Goal: Find specific page/section: Find specific page/section

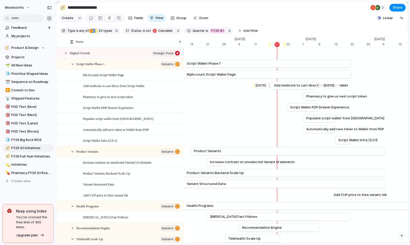
scroll to position [0, 2481]
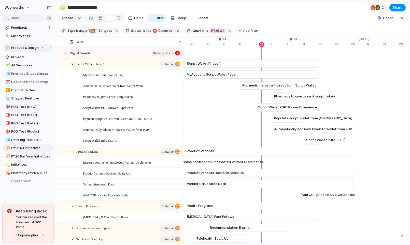
click at [26, 48] on span "Product & Design" at bounding box center [25, 47] width 28 height 5
click at [26, 68] on span "Healthylife Company" at bounding box center [33, 68] width 34 height 5
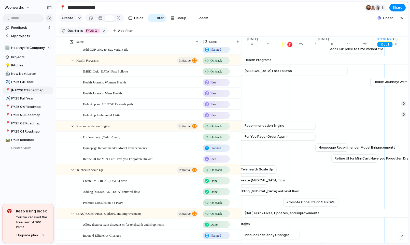
scroll to position [146, 0]
drag, startPoint x: 314, startPoint y: 139, endPoint x: 349, endPoint y: 140, distance: 34.1
click at [349, 140] on div at bounding box center [351, 137] width 6 height 8
click at [370, 149] on div "[DATE]" at bounding box center [360, 147] width 21 height 5
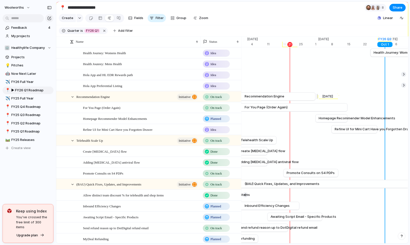
scroll to position [177, 0]
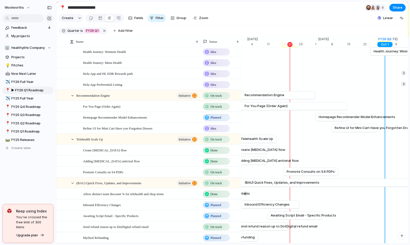
drag, startPoint x: 267, startPoint y: 113, endPoint x: 138, endPoint y: 248, distance: 186.9
click at [138, 245] on html "**********" at bounding box center [205, 122] width 410 height 245
